Goal: Task Accomplishment & Management: Manage account settings

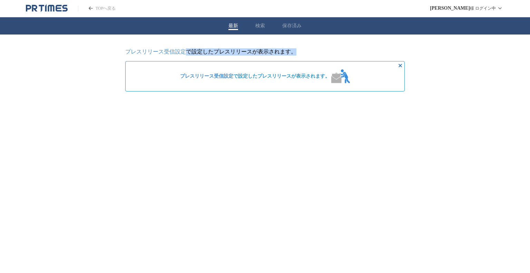
drag, startPoint x: 187, startPoint y: 51, endPoint x: 308, endPoint y: 49, distance: 120.8
click at [308, 49] on p "プレスリリース受信設定 で設定したプレスリリースが表示されます。" at bounding box center [265, 51] width 280 height 7
click at [206, 102] on html "TOPへ戻る 押久保 剛 様 ログイン中 最新 検索 保存済み プレスリリース受信設定 で設定したプレスリリースが表示されます。 プレスリリース受信設定 で設…" at bounding box center [265, 51] width 530 height 102
click at [262, 20] on div "最新 検索 保存済み" at bounding box center [265, 25] width 530 height 17
click at [238, 26] on button "最新" at bounding box center [233, 26] width 10 height 6
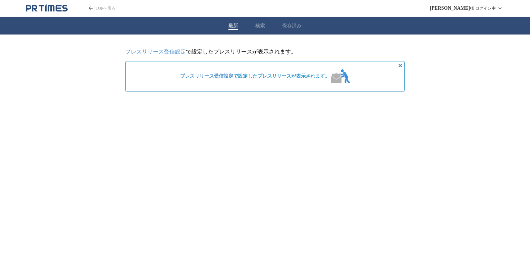
click at [227, 78] on link "プレスリリース受信設定" at bounding box center [206, 76] width 53 height 5
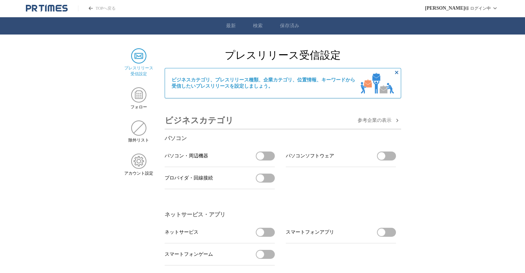
click at [41, 12] on icon "PR TIMESのトップページはこちら" at bounding box center [47, 8] width 42 height 8
